Goal: Task Accomplishment & Management: Use online tool/utility

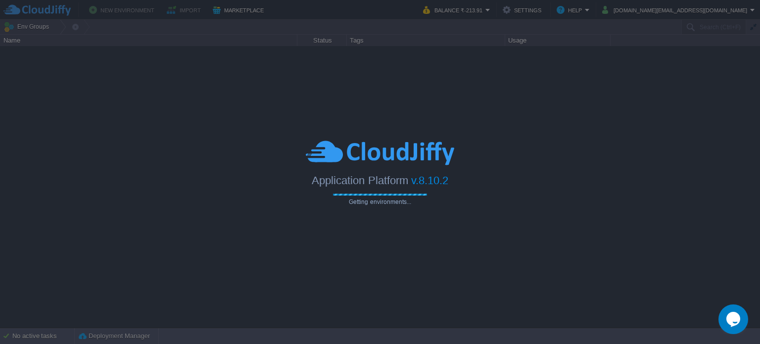
type input "Search (Ctrl+F)"
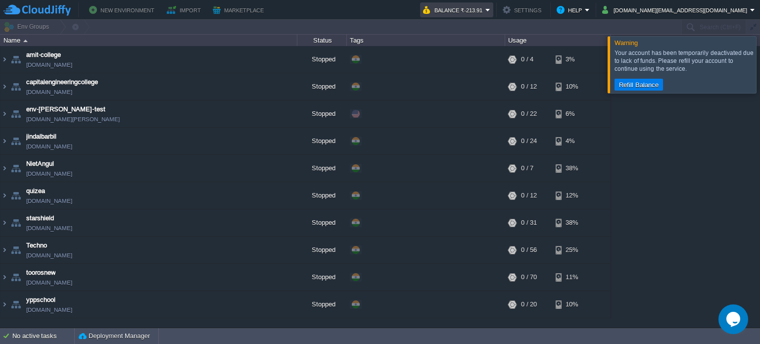
click at [490, 7] on em "Balance ₹-213.91" at bounding box center [456, 10] width 67 height 12
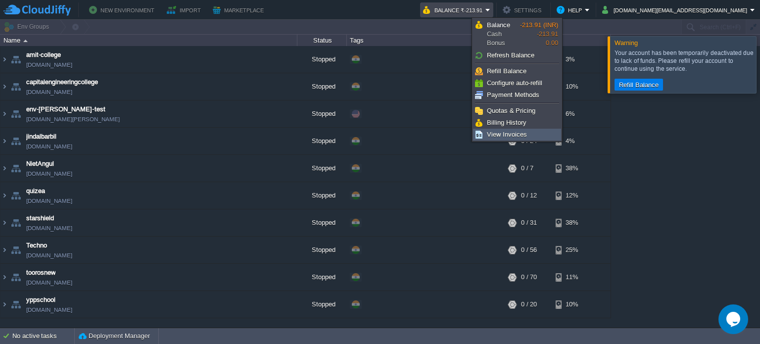
click at [498, 129] on link "View Invoices" at bounding box center [517, 134] width 87 height 11
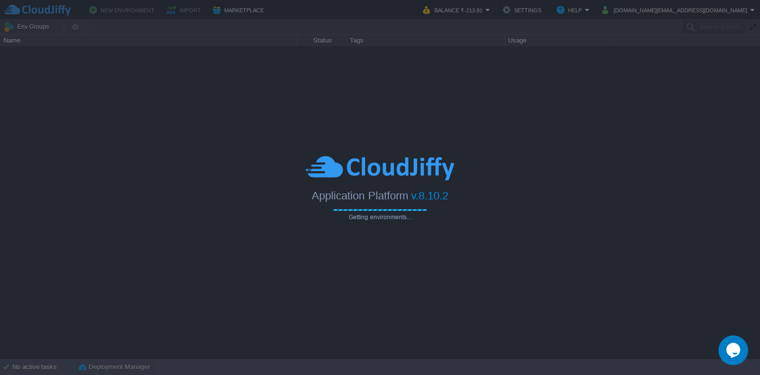
type input "Search (Ctrl+F)"
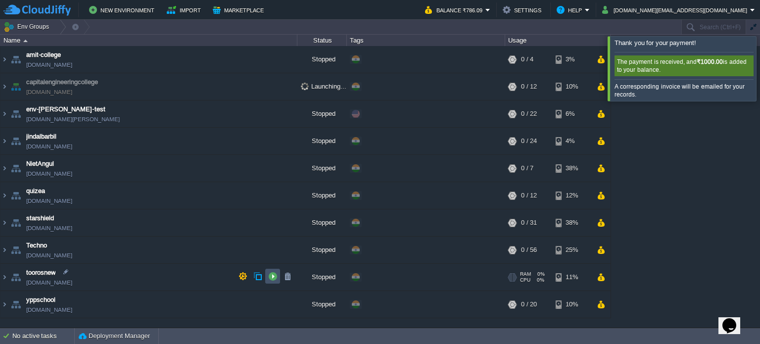
click at [273, 276] on button "button" at bounding box center [272, 276] width 9 height 9
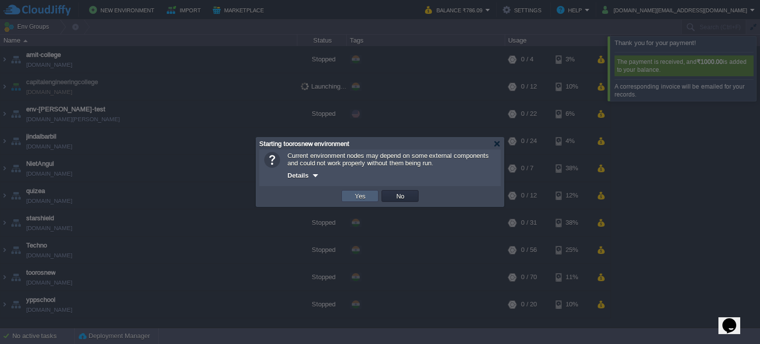
click at [360, 199] on button "Yes" at bounding box center [360, 196] width 17 height 9
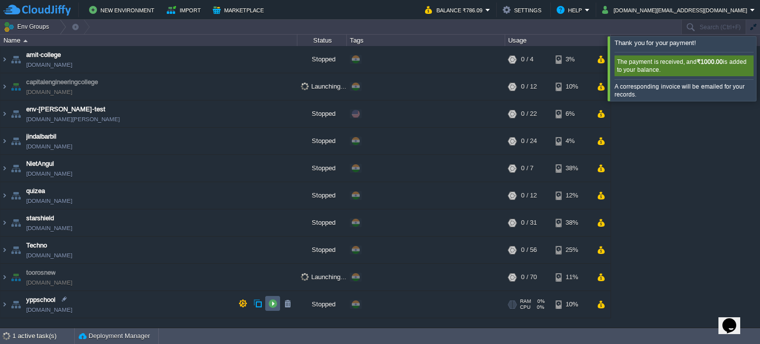
click at [272, 304] on button "button" at bounding box center [272, 303] width 9 height 9
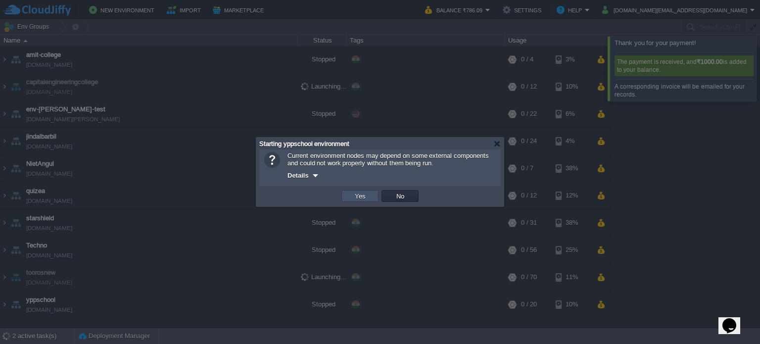
click at [356, 197] on button "Yes" at bounding box center [360, 196] width 17 height 9
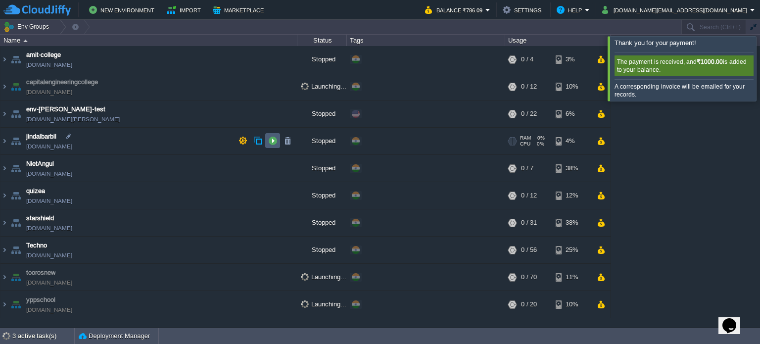
click at [269, 137] on button "button" at bounding box center [272, 140] width 9 height 9
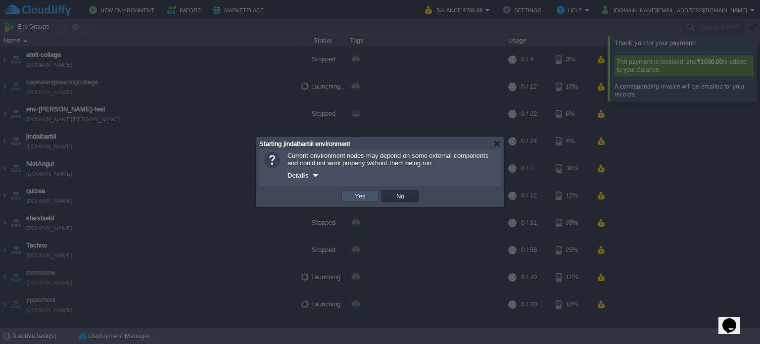
click at [365, 198] on button "Yes" at bounding box center [360, 196] width 17 height 9
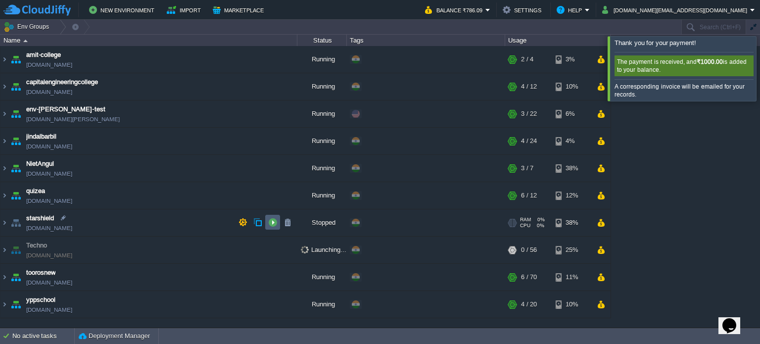
click at [271, 223] on button "button" at bounding box center [272, 222] width 9 height 9
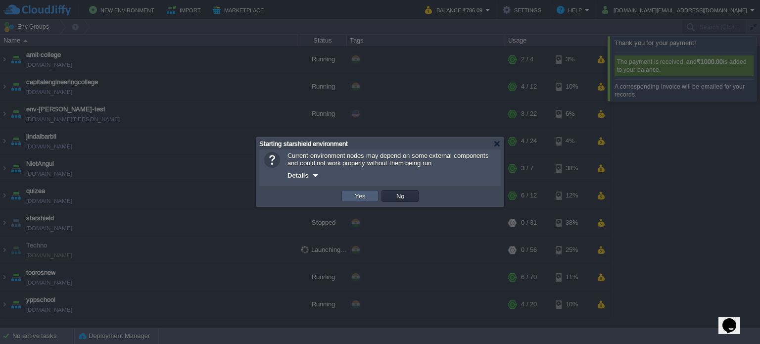
click at [351, 197] on td "Yes" at bounding box center [359, 196] width 37 height 12
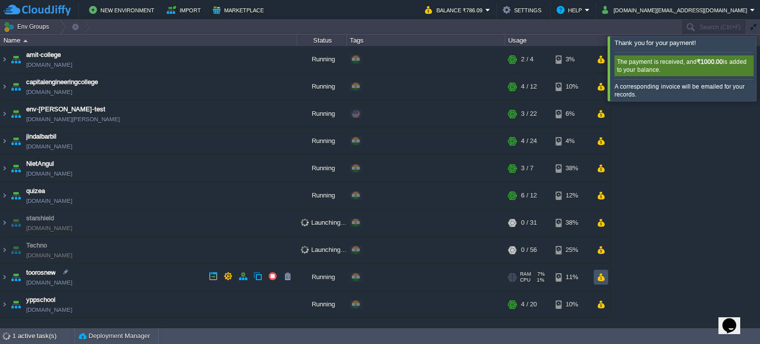
click at [599, 273] on button "button" at bounding box center [601, 277] width 8 height 9
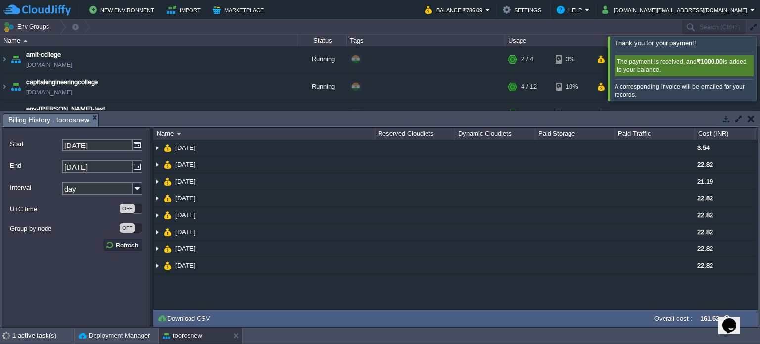
click at [755, 117] on td at bounding box center [751, 119] width 12 height 12
